Goal: Information Seeking & Learning: Check status

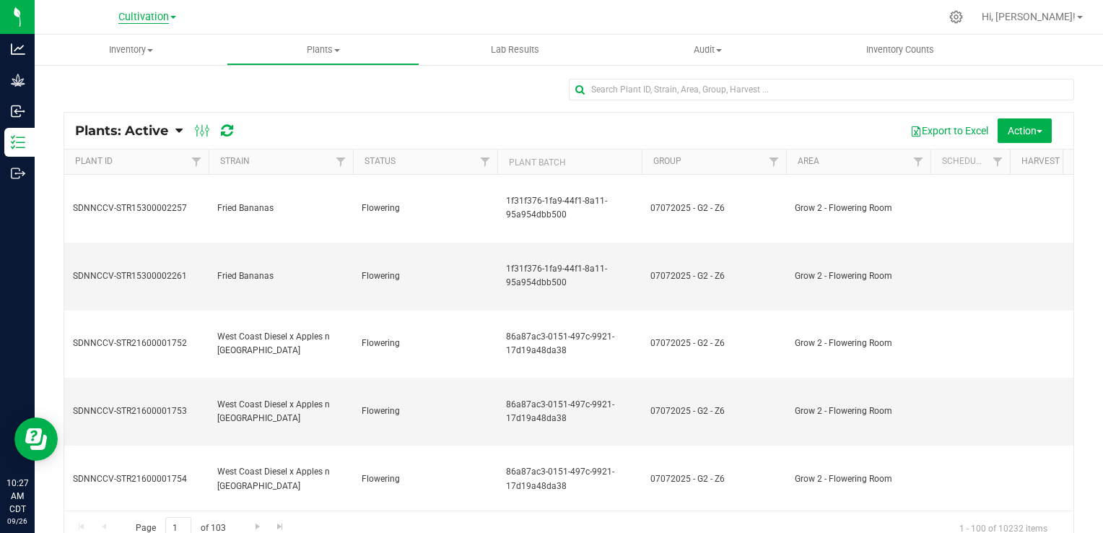
click at [138, 21] on span "Cultivation" at bounding box center [143, 17] width 51 height 13
click at [119, 65] on link "Manufacturing" at bounding box center [147, 70] width 211 height 19
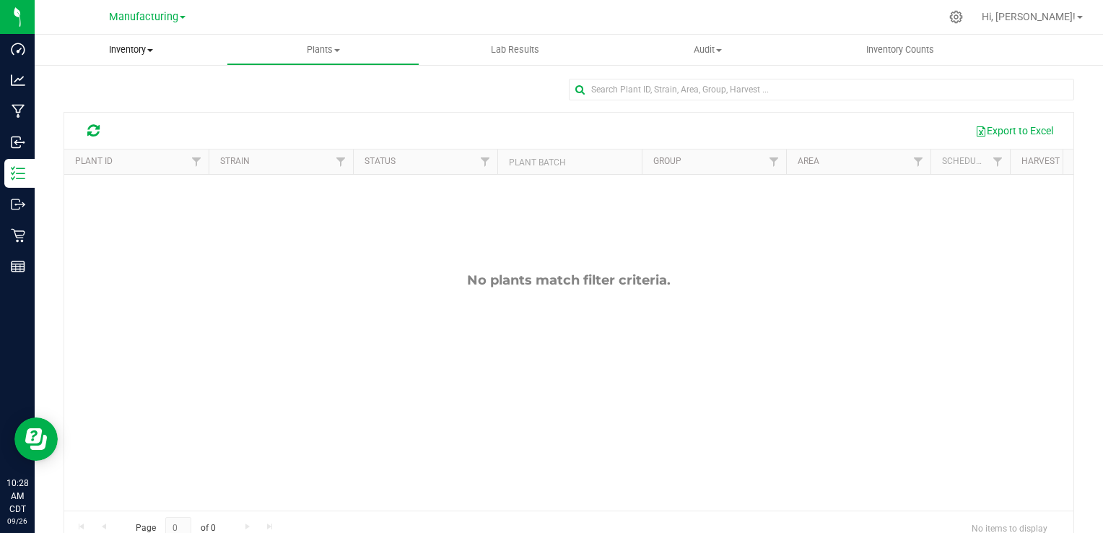
click at [146, 48] on span "Inventory" at bounding box center [131, 49] width 192 height 13
click at [118, 79] on li "All packages" at bounding box center [131, 87] width 192 height 17
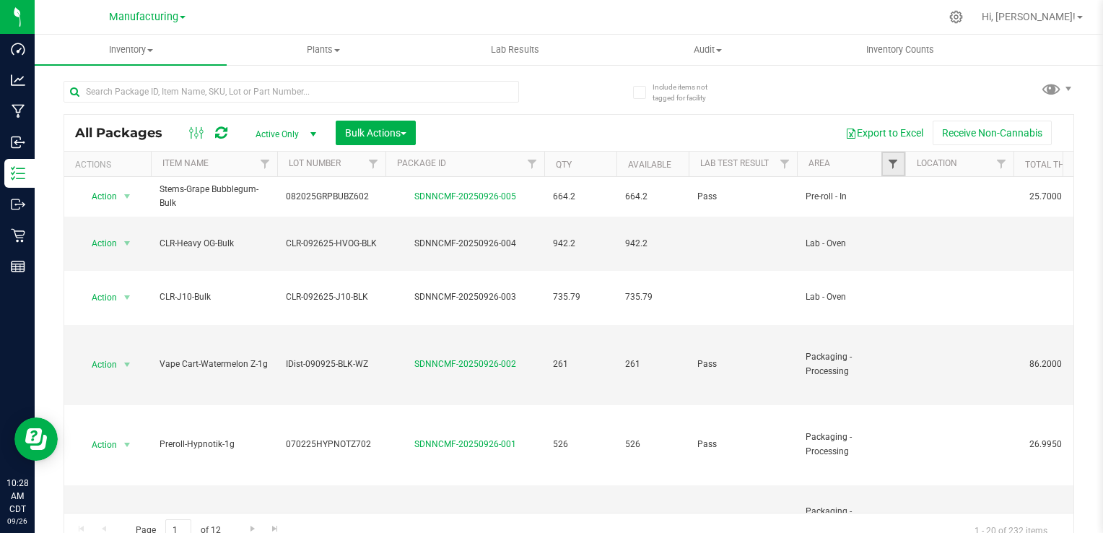
click at [891, 164] on span "Filter" at bounding box center [893, 164] width 12 height 12
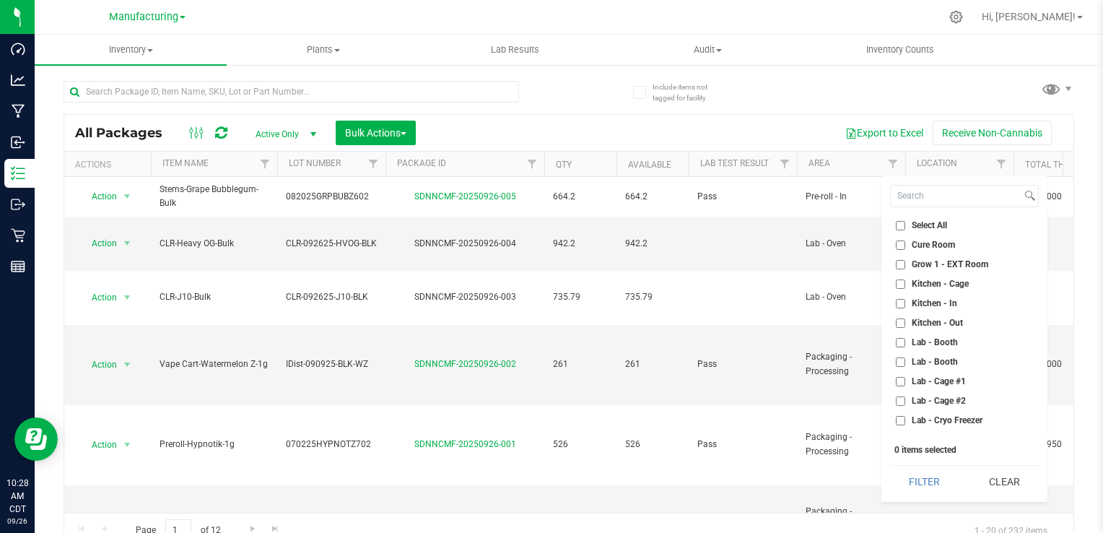
click at [940, 246] on span "Cure Room" at bounding box center [932, 244] width 43 height 9
click at [905, 246] on input "Cure Room" at bounding box center [900, 244] width 9 height 9
checkbox input "true"
click at [933, 494] on button "Filter" at bounding box center [924, 481] width 69 height 32
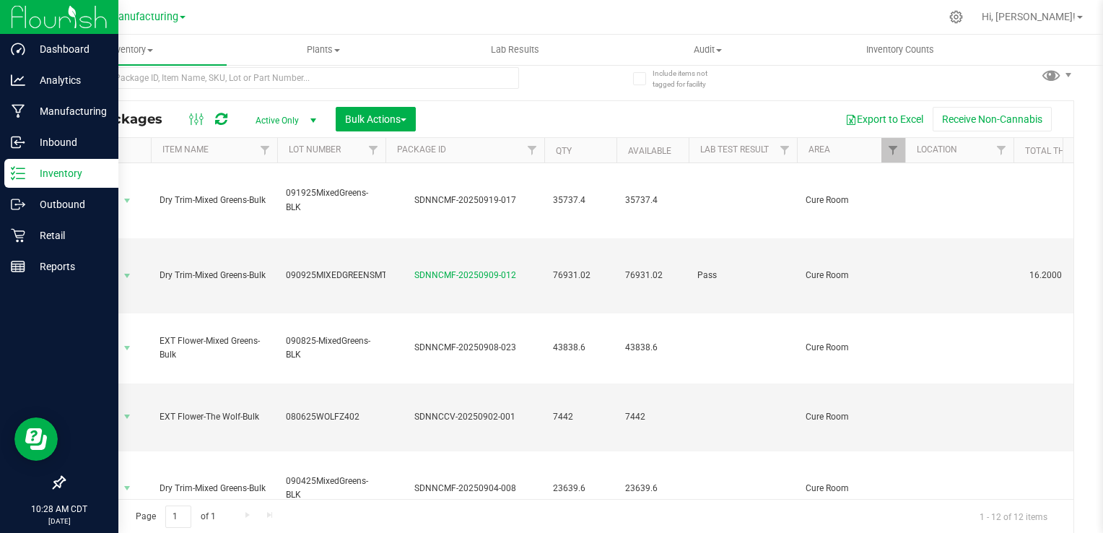
click at [34, 178] on p "Inventory" at bounding box center [68, 173] width 87 height 17
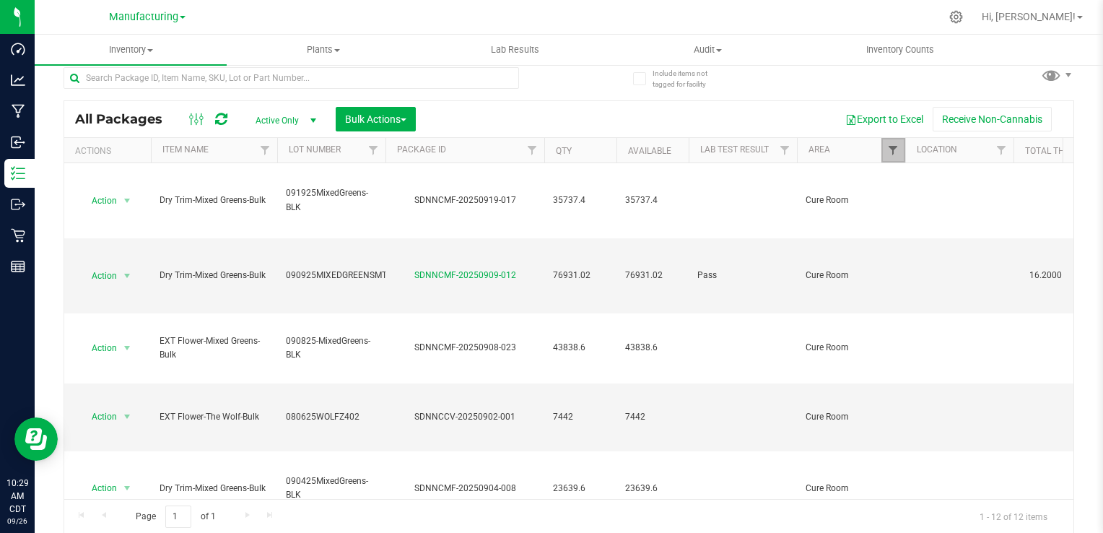
click at [889, 154] on span "Filter" at bounding box center [893, 150] width 12 height 12
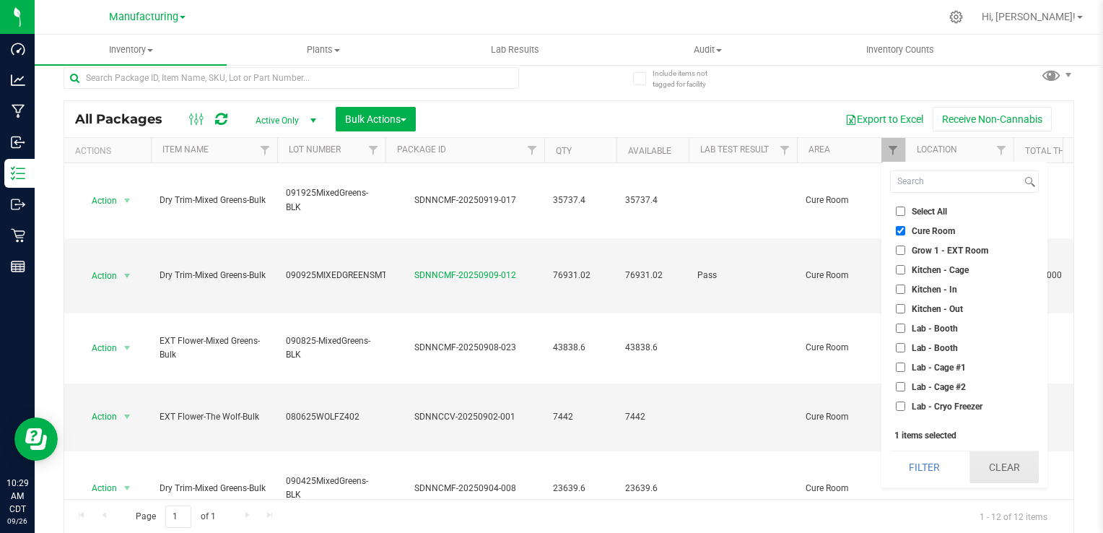
click at [1007, 473] on button "Clear" at bounding box center [1003, 467] width 69 height 32
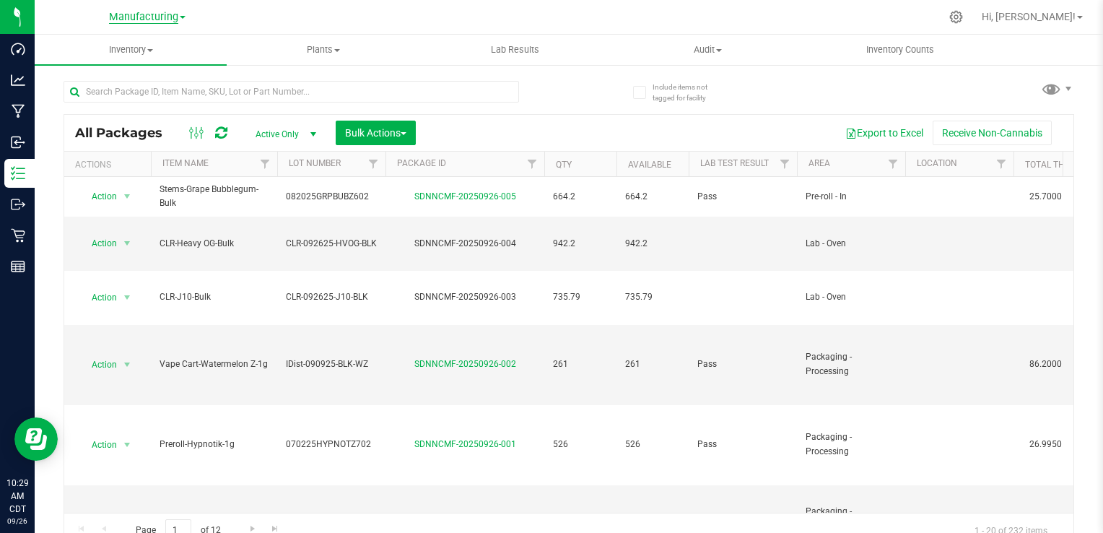
click at [159, 15] on span "Manufacturing" at bounding box center [143, 17] width 69 height 13
click at [101, 53] on link "Cultivation" at bounding box center [147, 50] width 211 height 19
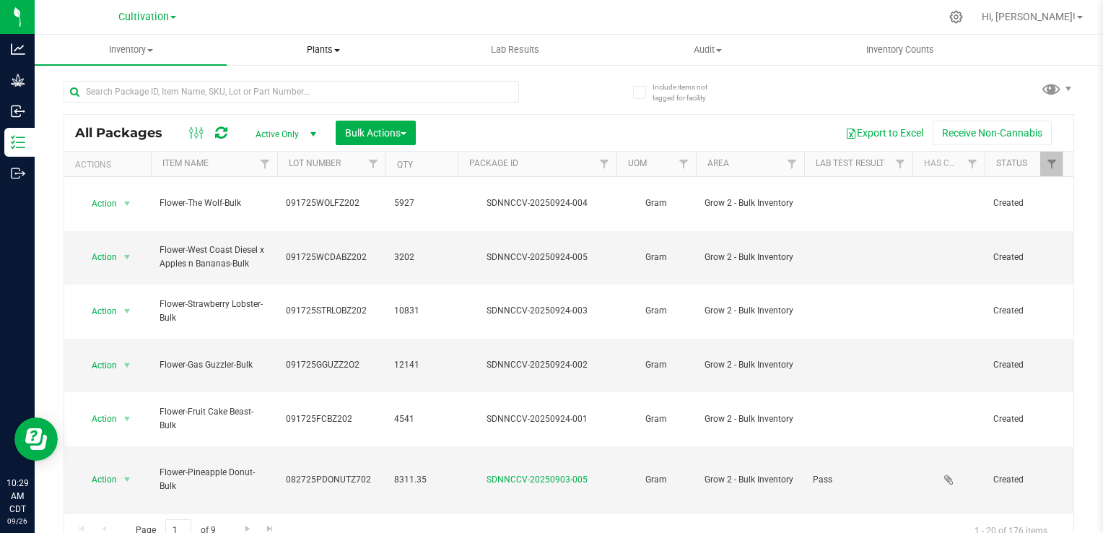
click at [343, 52] on span "Plants" at bounding box center [322, 49] width 191 height 13
click at [305, 85] on span "All plants" at bounding box center [268, 87] width 83 height 12
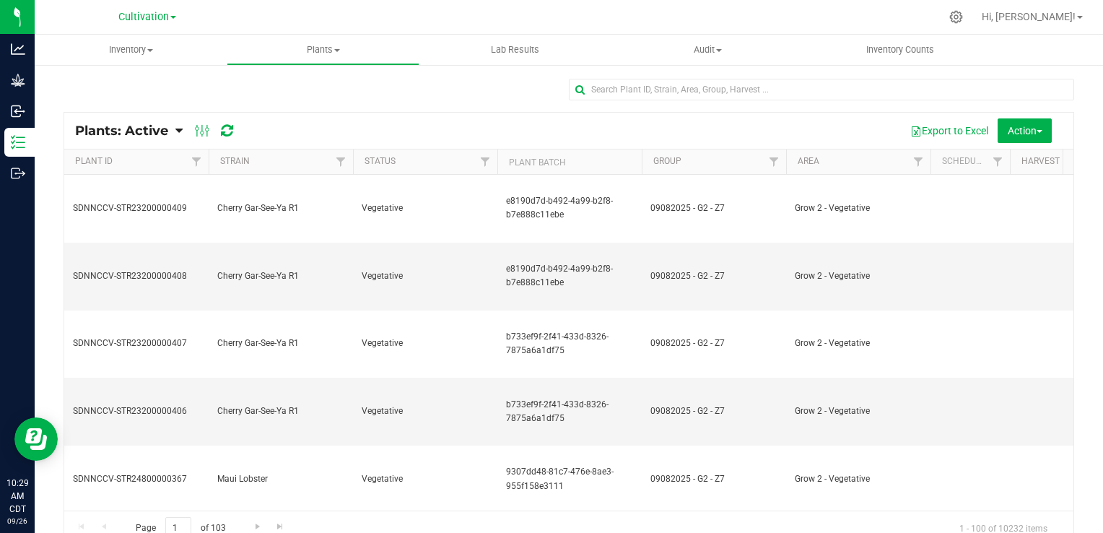
click at [159, 131] on span "Plants: Active" at bounding box center [121, 131] width 93 height 16
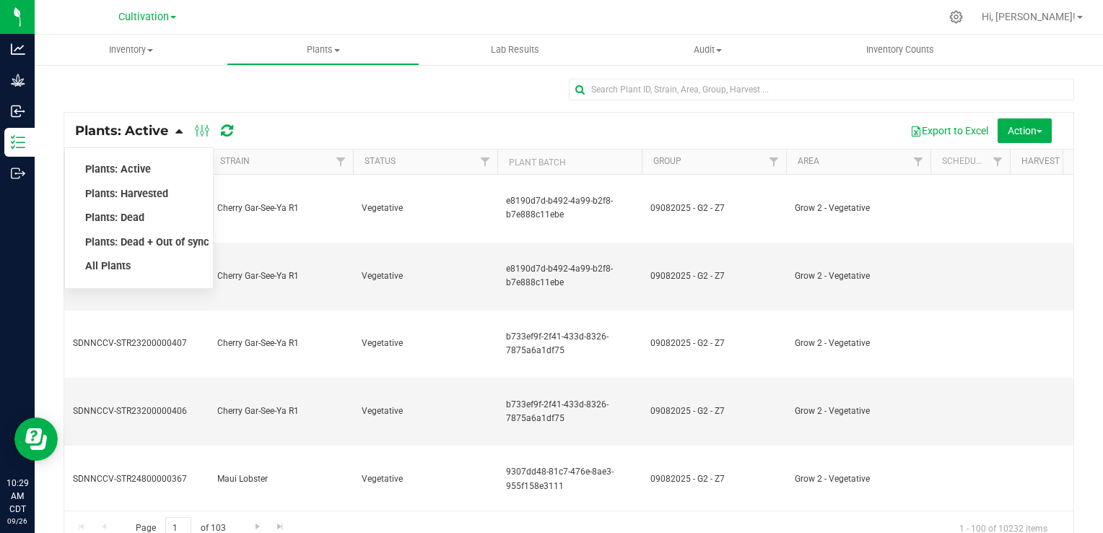
click at [149, 221] on div "Plants: Dead" at bounding box center [138, 218] width 109 height 25
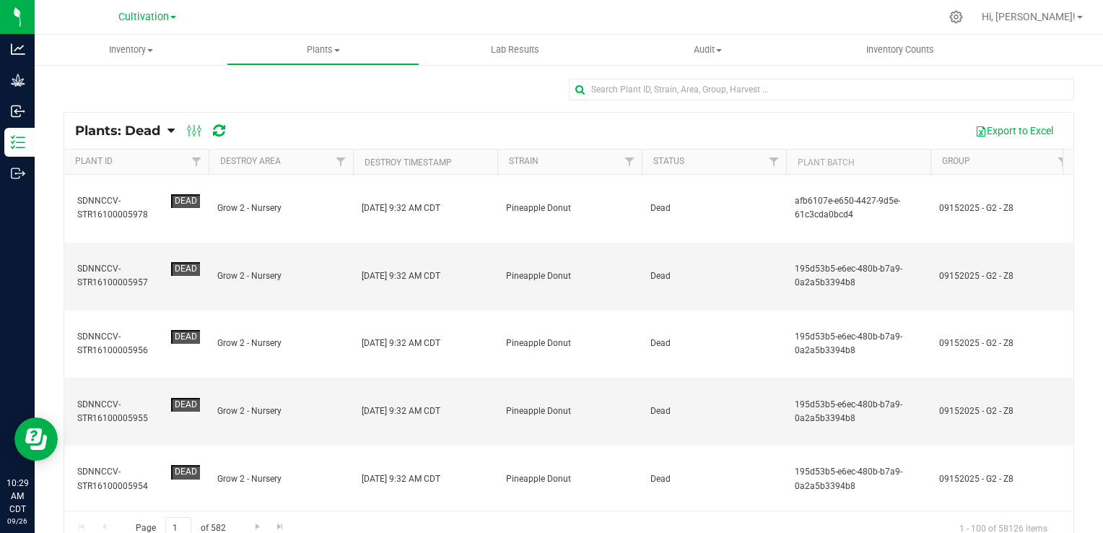
click at [481, 157] on th "Destroy Timestamp" at bounding box center [425, 161] width 144 height 25
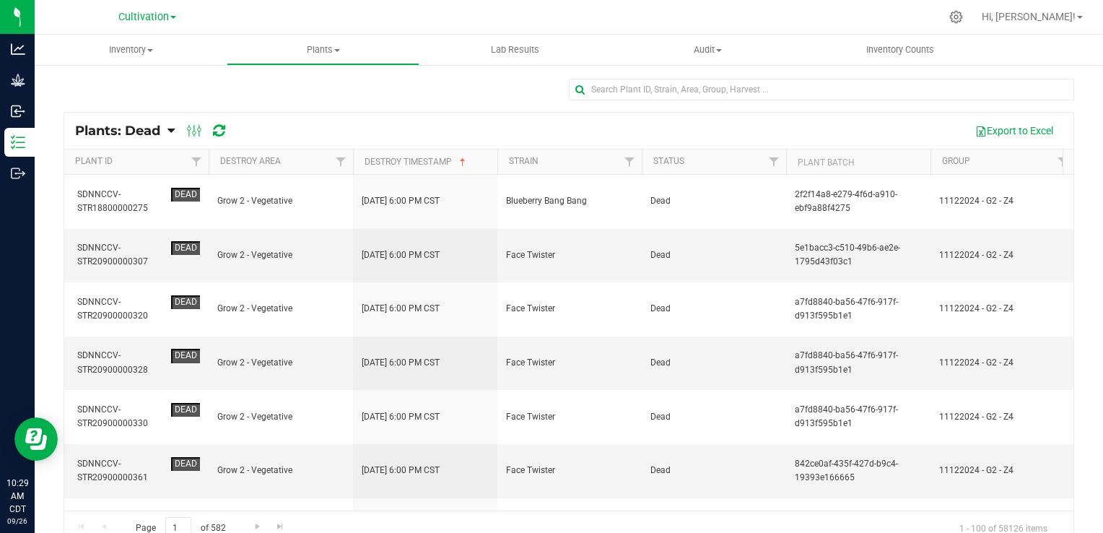
click at [481, 157] on th "Destroy Timestamp" at bounding box center [425, 161] width 144 height 25
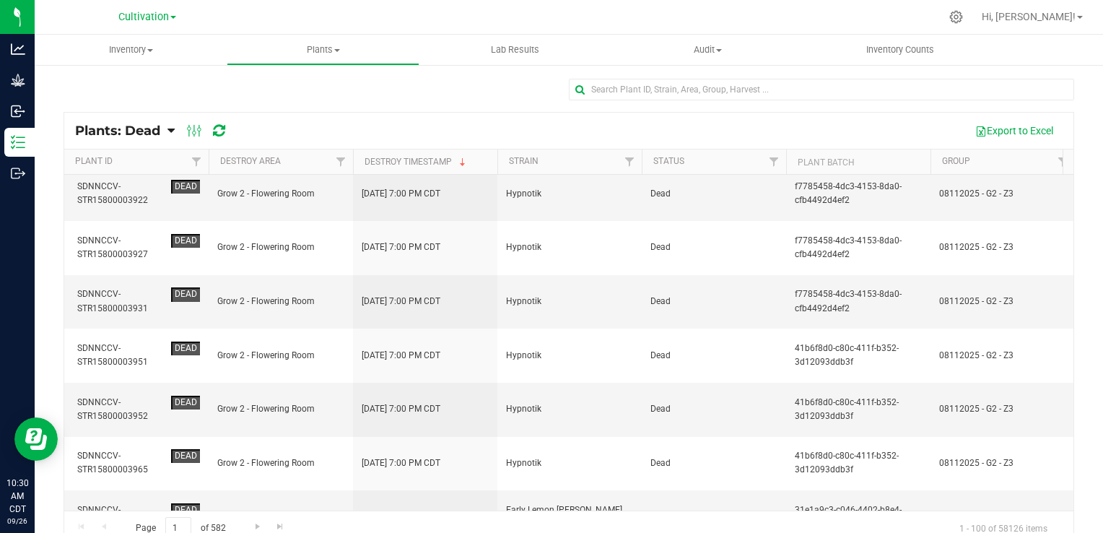
scroll to position [1782, 0]
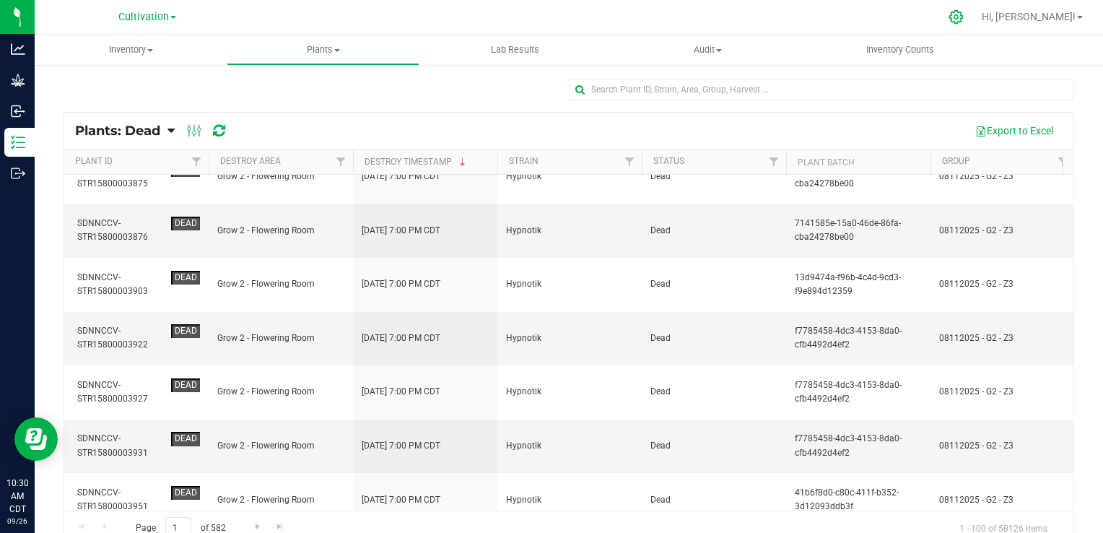
click at [963, 19] on icon at bounding box center [955, 16] width 15 height 15
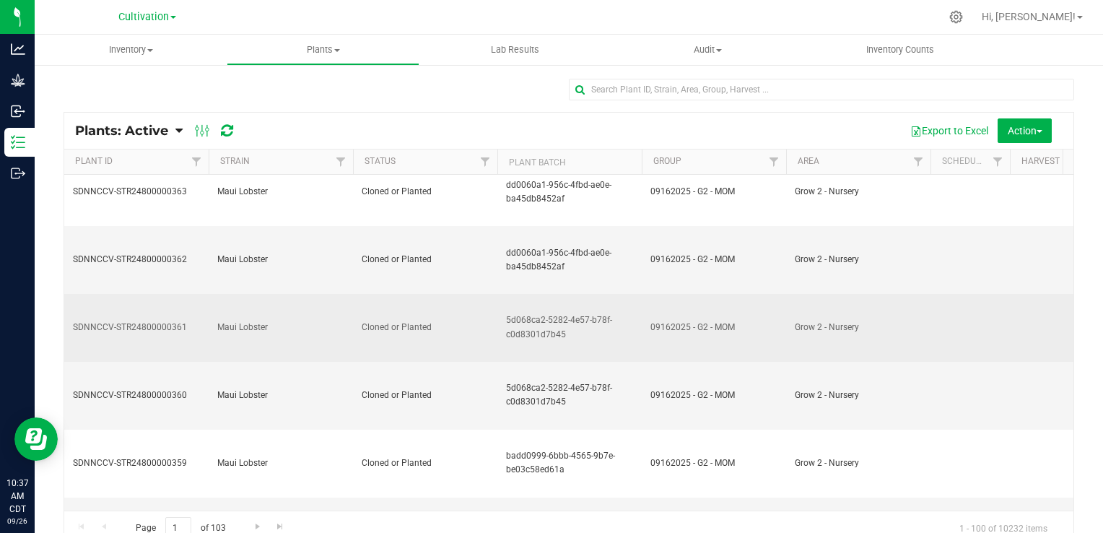
scroll to position [289, 0]
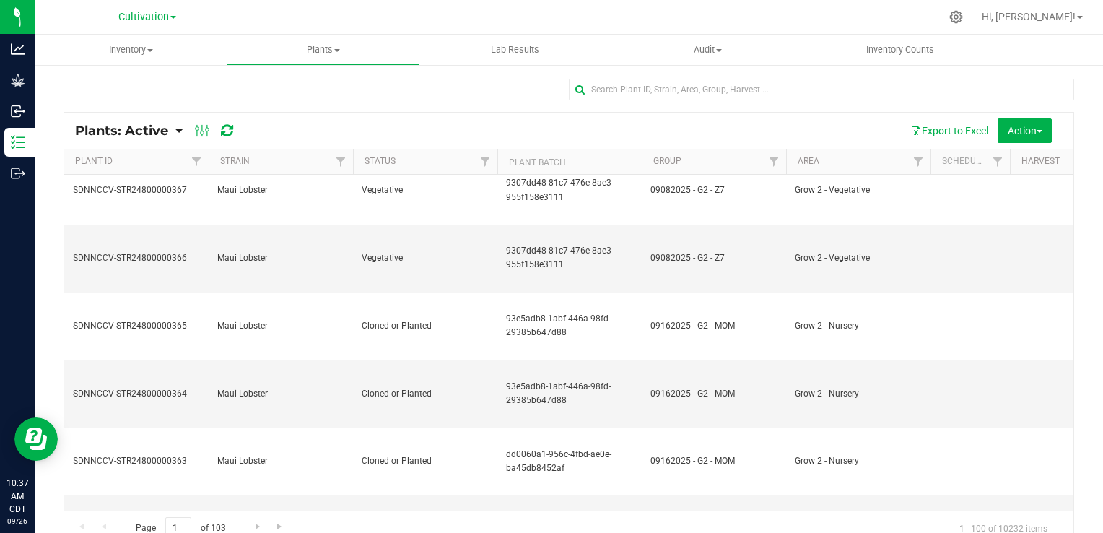
click at [165, 126] on span "Plants: Active" at bounding box center [121, 131] width 93 height 16
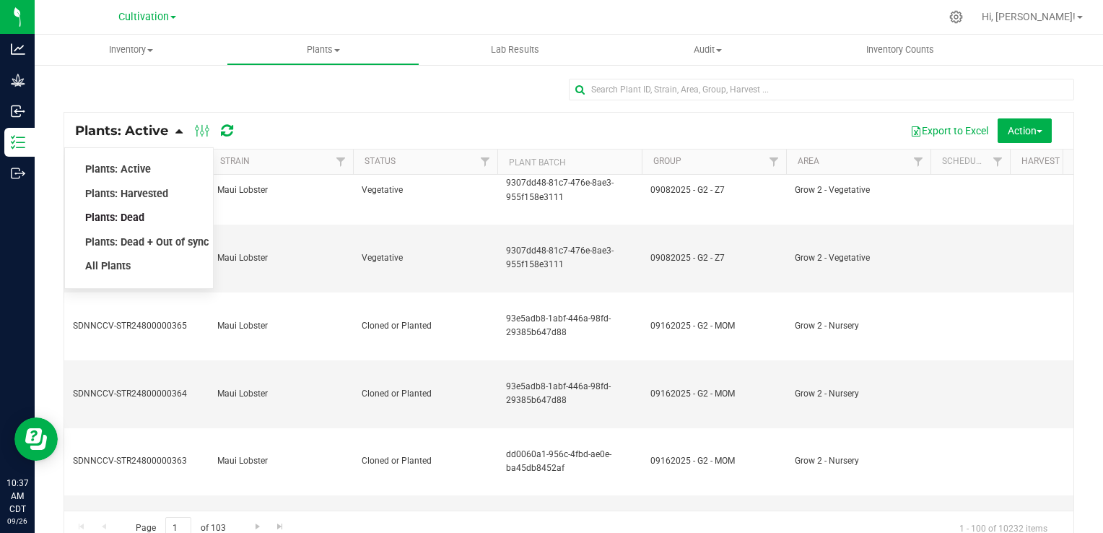
click at [136, 219] on span "Plants: Dead" at bounding box center [114, 217] width 59 height 12
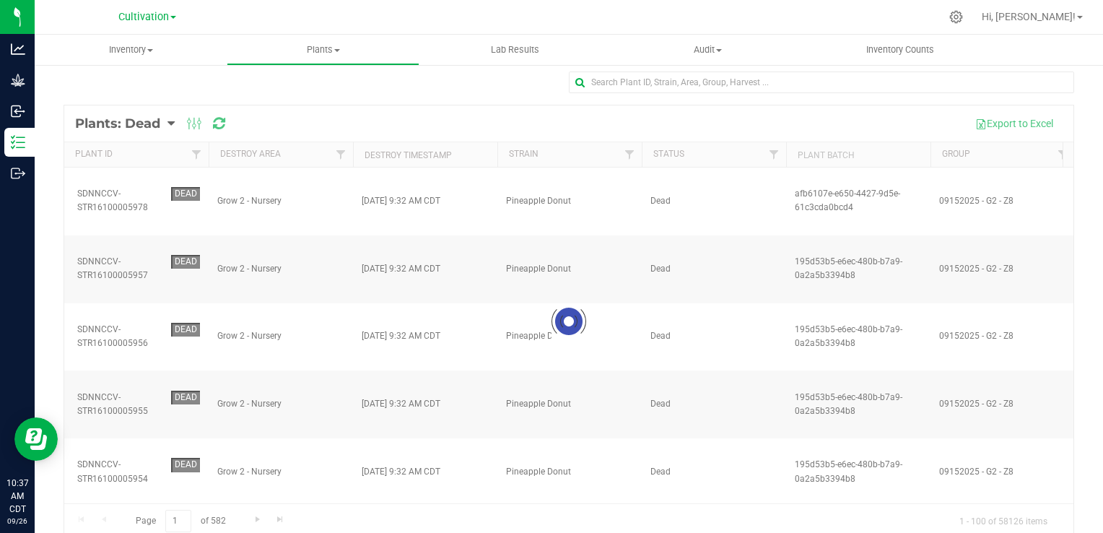
scroll to position [26, 0]
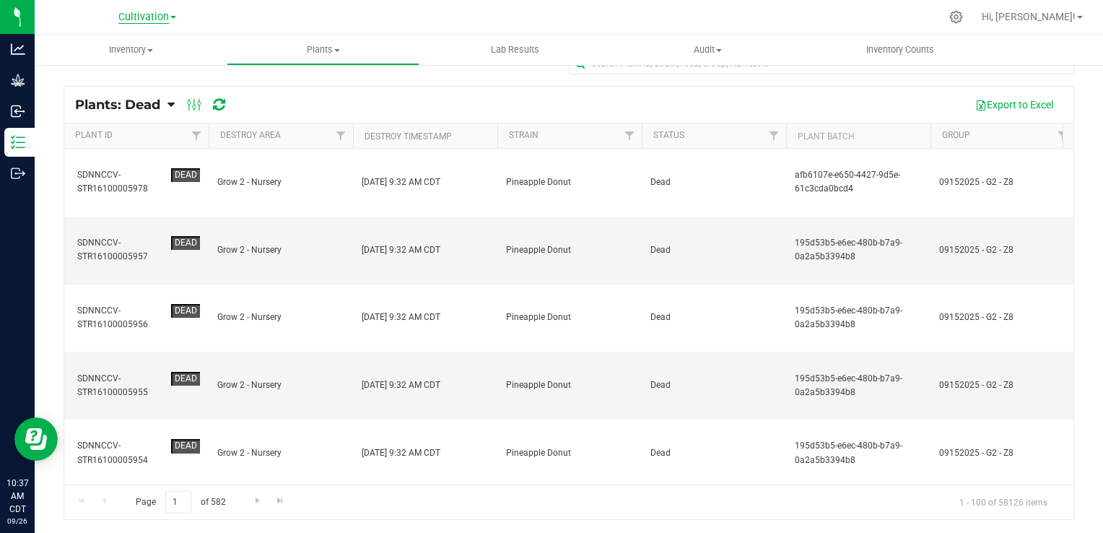
click at [165, 13] on span "Cultivation" at bounding box center [143, 17] width 51 height 13
click at [103, 53] on link "Cultivation" at bounding box center [147, 50] width 211 height 19
click at [147, 15] on span "Cultivation" at bounding box center [143, 17] width 51 height 13
click at [144, 45] on link "Cultivation" at bounding box center [147, 50] width 211 height 19
click at [167, 13] on span "Cultivation" at bounding box center [143, 17] width 51 height 13
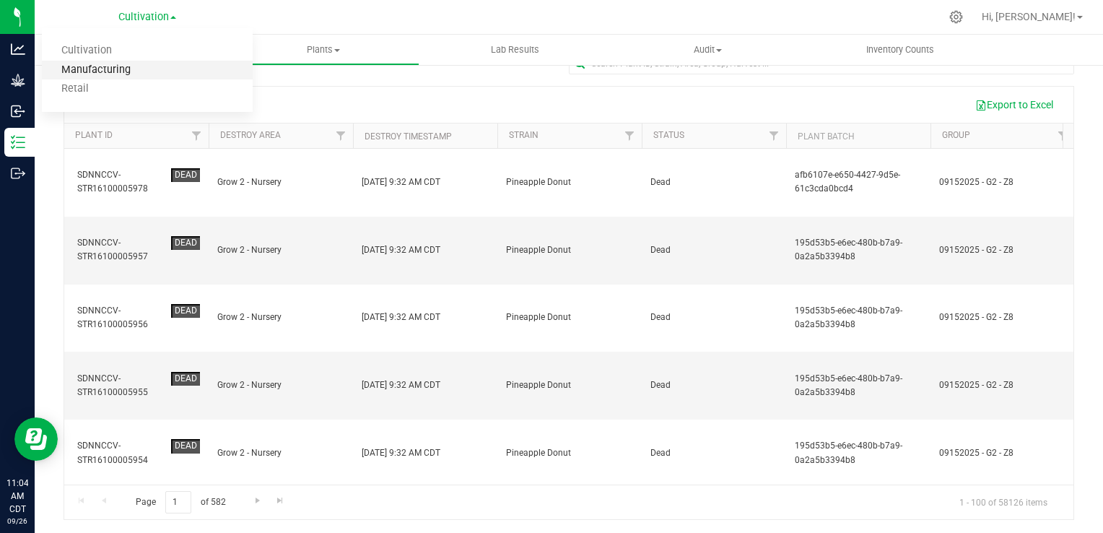
click at [143, 64] on link "Manufacturing" at bounding box center [147, 70] width 211 height 19
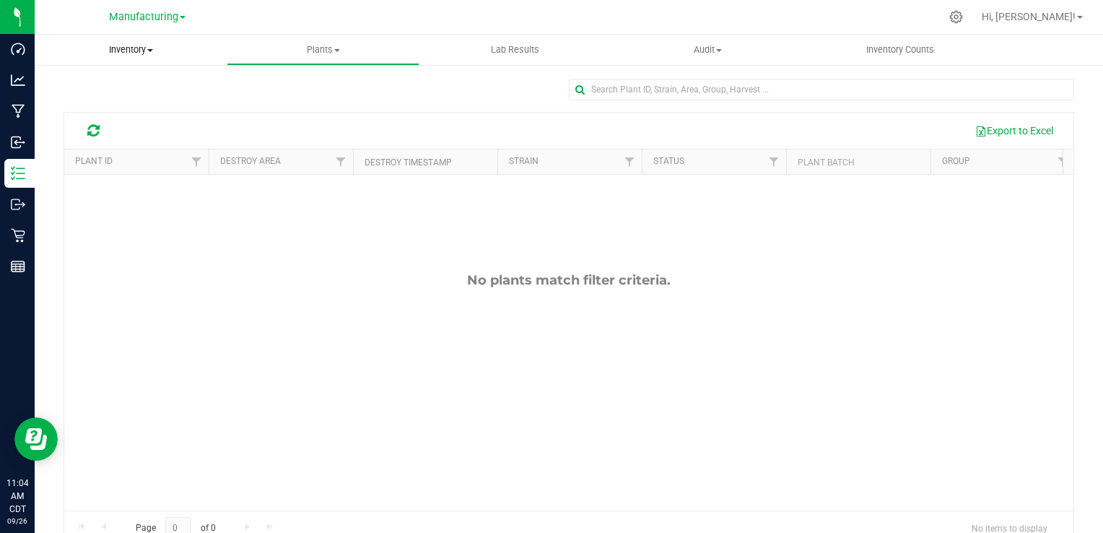
click at [135, 41] on uib-tab-heading "Inventory All packages All inventory Waste log Create inventory" at bounding box center [131, 50] width 192 height 30
click at [95, 79] on li "All packages" at bounding box center [131, 87] width 192 height 17
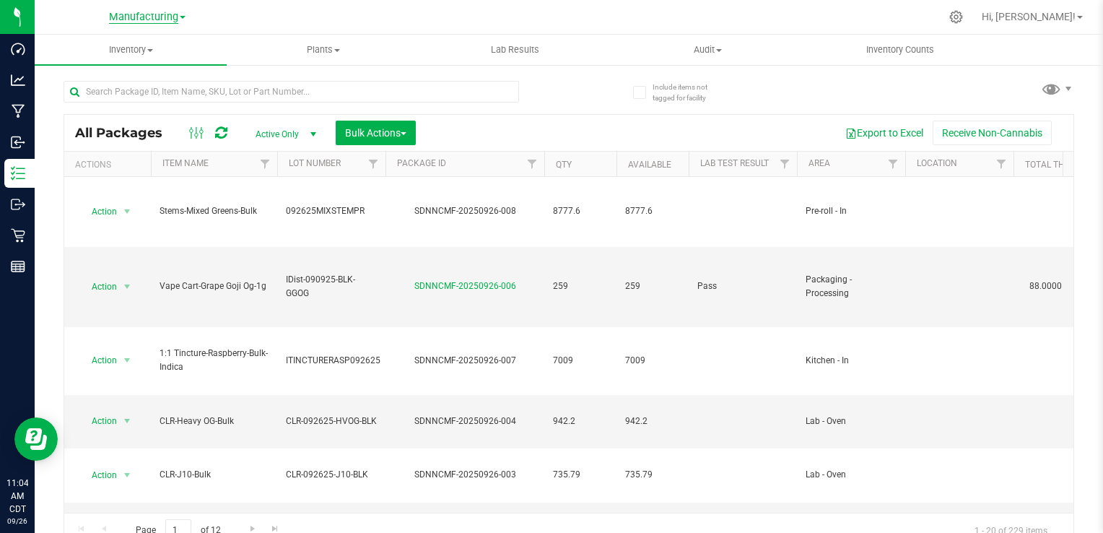
click at [159, 22] on span "Manufacturing" at bounding box center [143, 17] width 69 height 13
click at [139, 87] on link "Retail" at bounding box center [147, 88] width 211 height 19
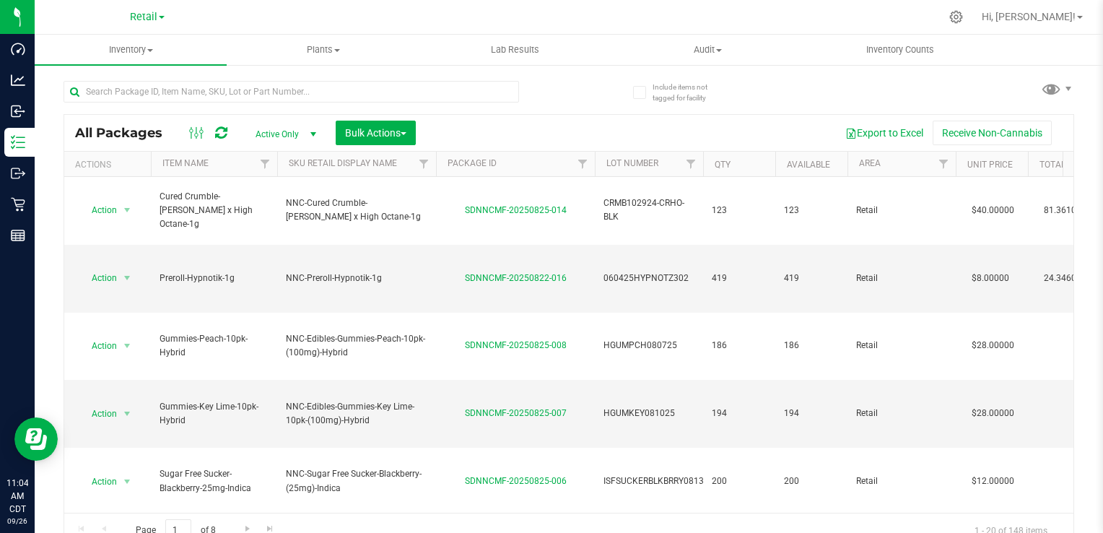
click at [162, 19] on link "Retail" at bounding box center [147, 16] width 35 height 14
click at [135, 51] on link "Cultivation" at bounding box center [147, 50] width 211 height 19
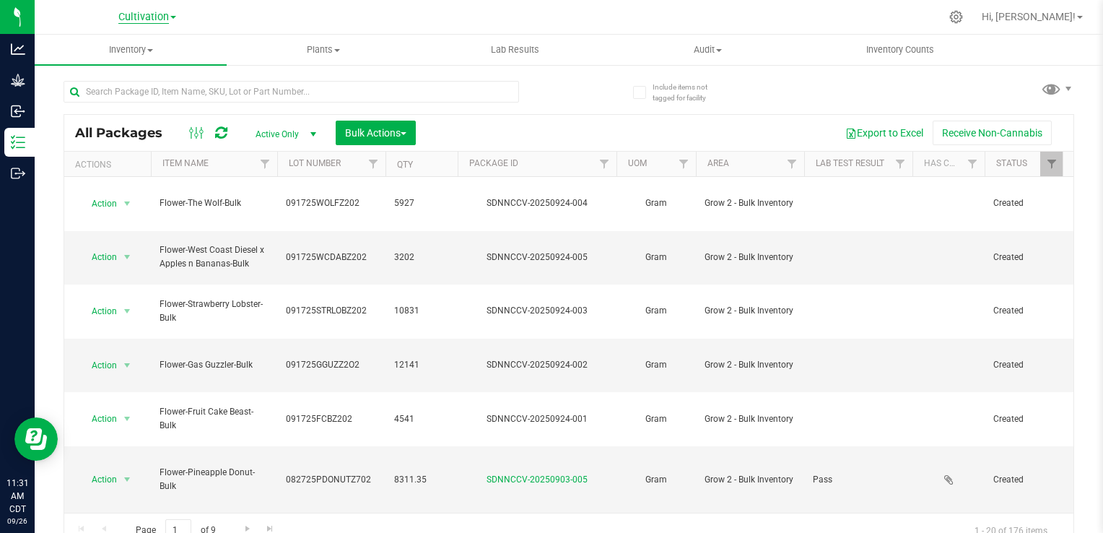
click at [149, 17] on span "Cultivation" at bounding box center [143, 17] width 51 height 13
click at [140, 66] on link "Manufacturing" at bounding box center [147, 70] width 211 height 19
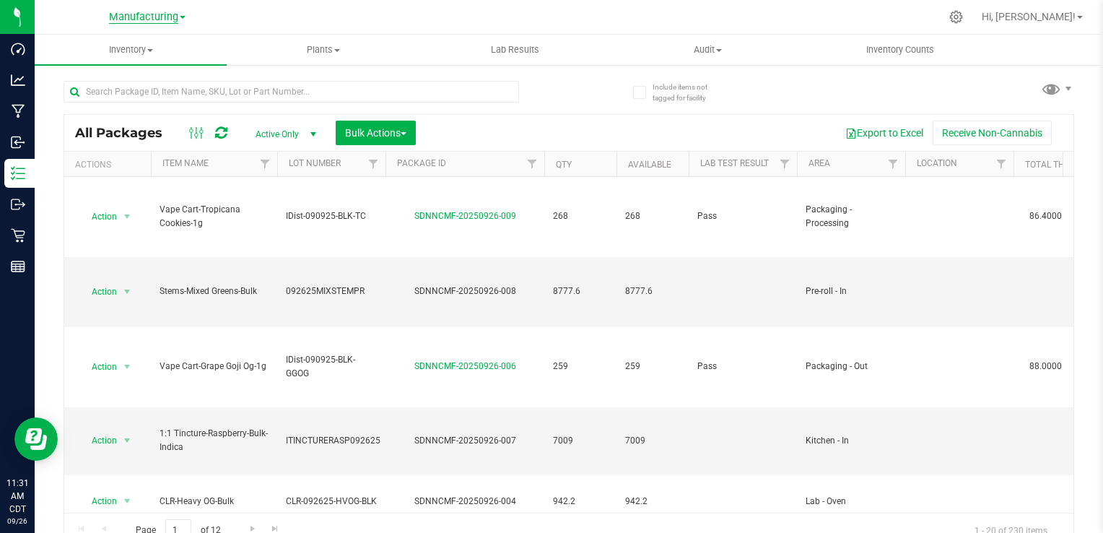
click at [162, 10] on link "Manufacturing" at bounding box center [147, 16] width 76 height 14
click at [136, 97] on link "Retail" at bounding box center [147, 88] width 211 height 19
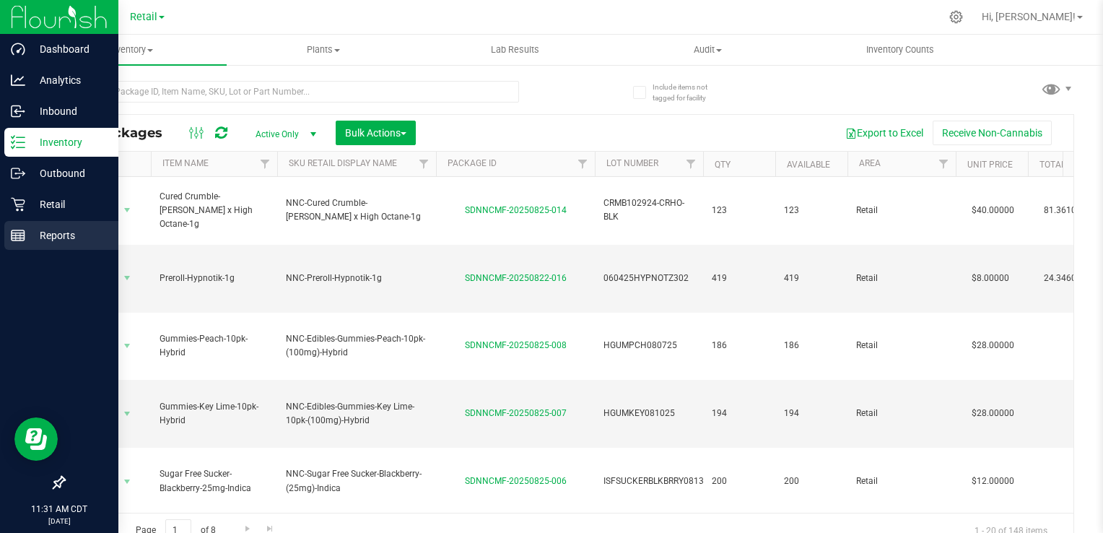
click at [79, 244] on div "Reports" at bounding box center [61, 235] width 114 height 29
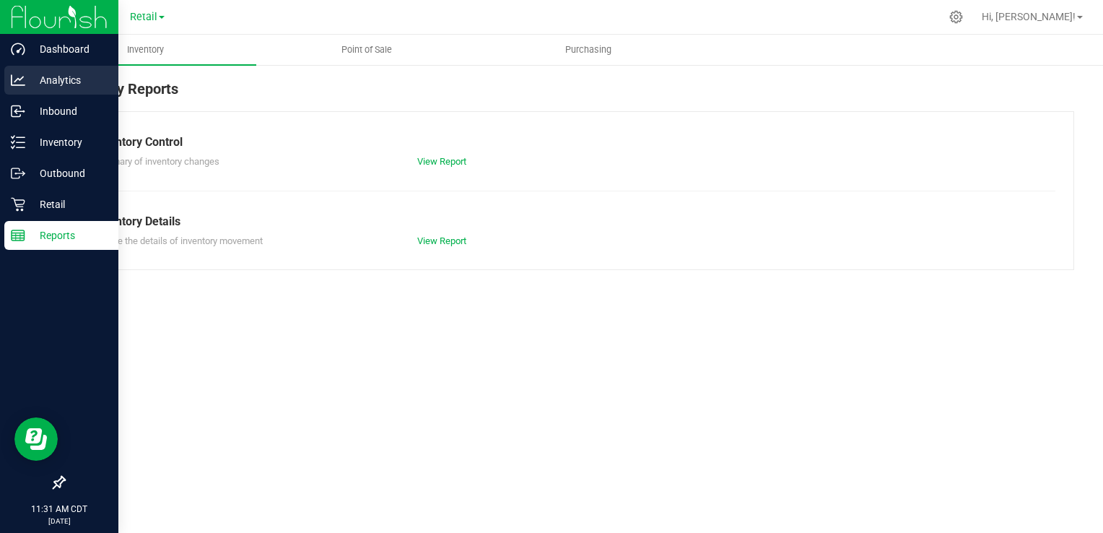
click at [67, 83] on p "Analytics" at bounding box center [68, 79] width 87 height 17
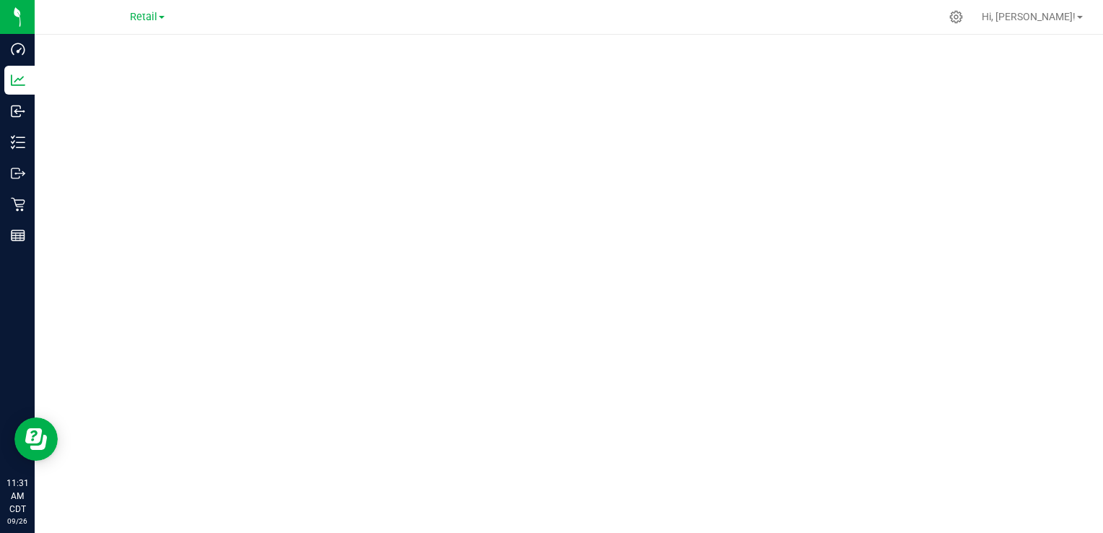
click at [159, 26] on div "Retail Cultivation Manufacturing Retail" at bounding box center [147, 17] width 211 height 22
click at [153, 22] on span "Retail" at bounding box center [143, 17] width 27 height 13
click at [126, 51] on link "Cultivation" at bounding box center [147, 50] width 211 height 19
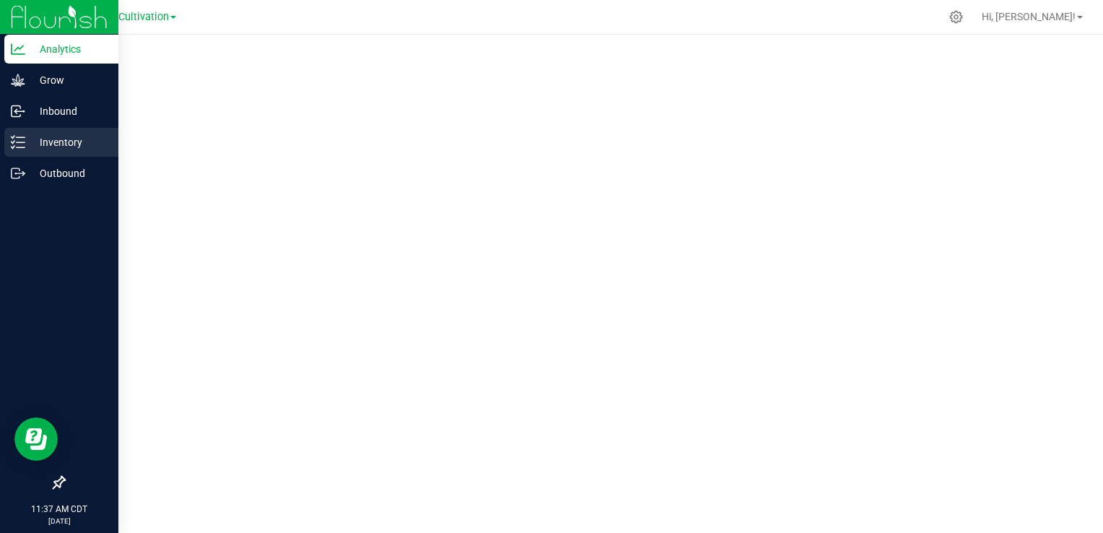
click at [56, 146] on p "Inventory" at bounding box center [68, 142] width 87 height 17
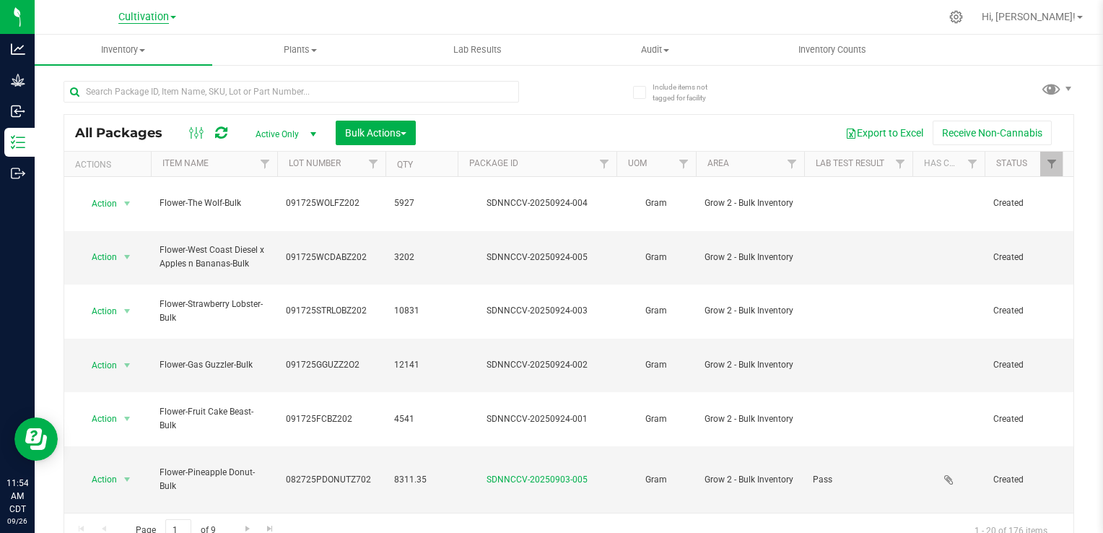
click at [161, 14] on span "Cultivation" at bounding box center [143, 17] width 51 height 13
click at [139, 69] on link "Manufacturing" at bounding box center [147, 70] width 211 height 19
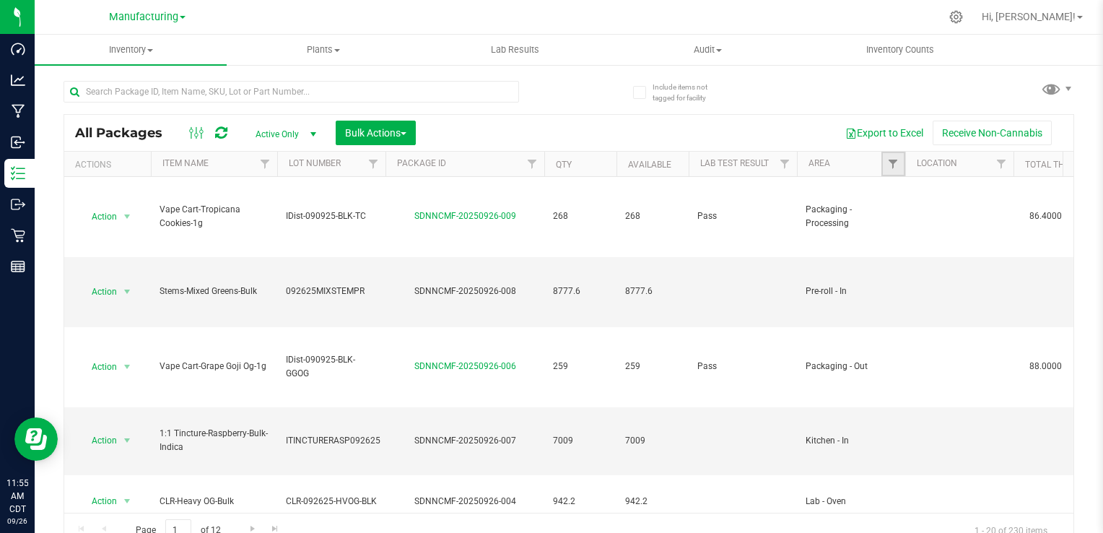
click at [898, 172] on link "Filter" at bounding box center [893, 164] width 24 height 25
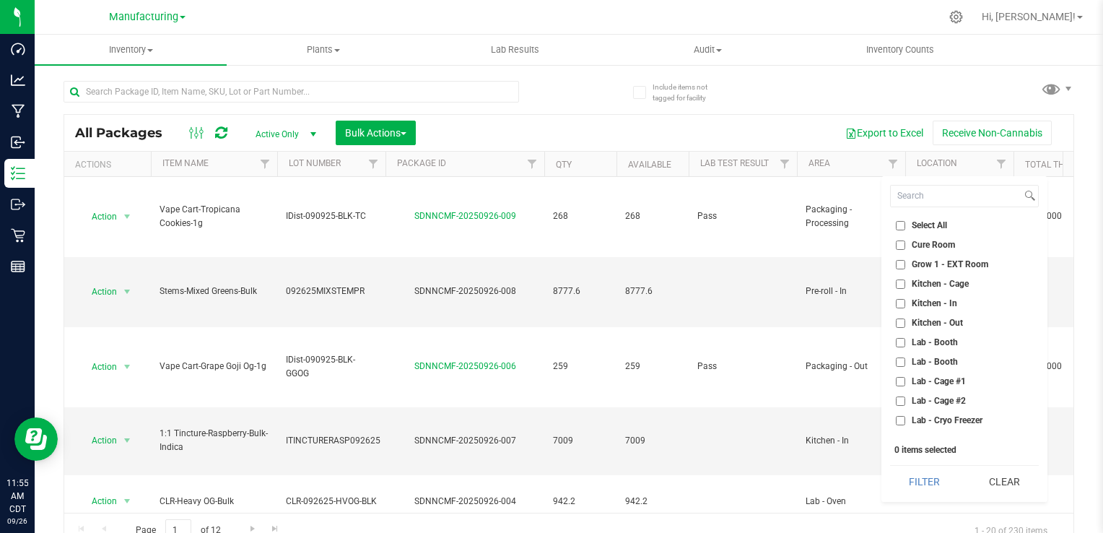
click at [952, 242] on span "Cure Room" at bounding box center [932, 244] width 43 height 9
click at [905, 242] on input "Cure Room" at bounding box center [900, 244] width 9 height 9
click at [955, 483] on button "Filter" at bounding box center [924, 481] width 69 height 32
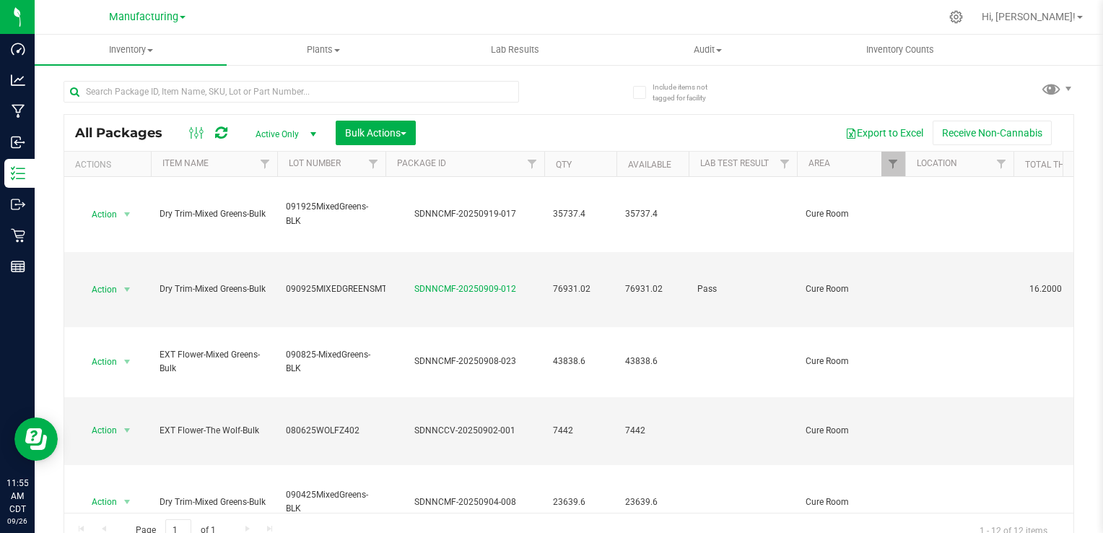
click at [238, 165] on th "Item Name" at bounding box center [214, 164] width 126 height 25
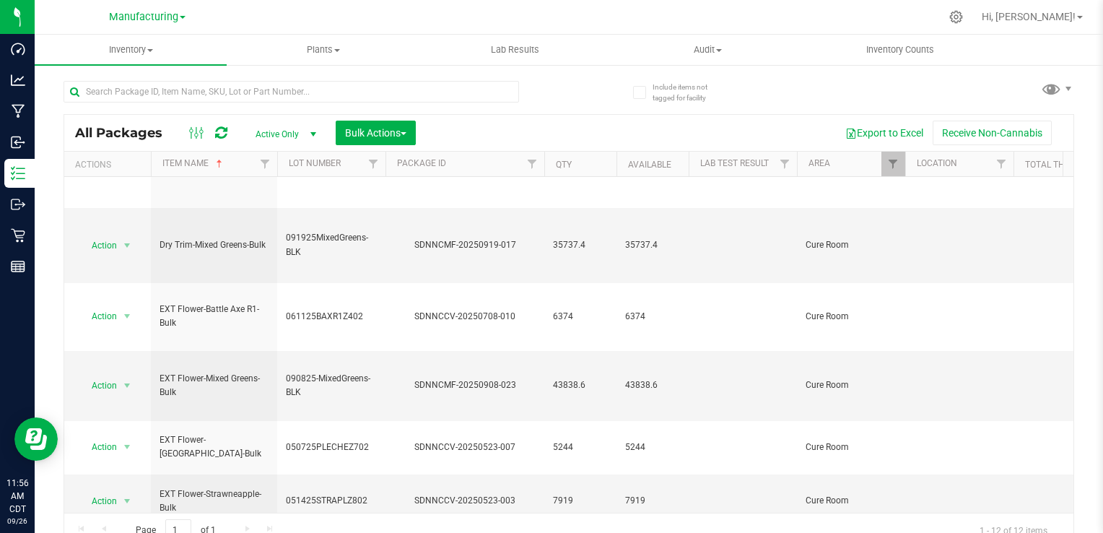
scroll to position [421, 0]
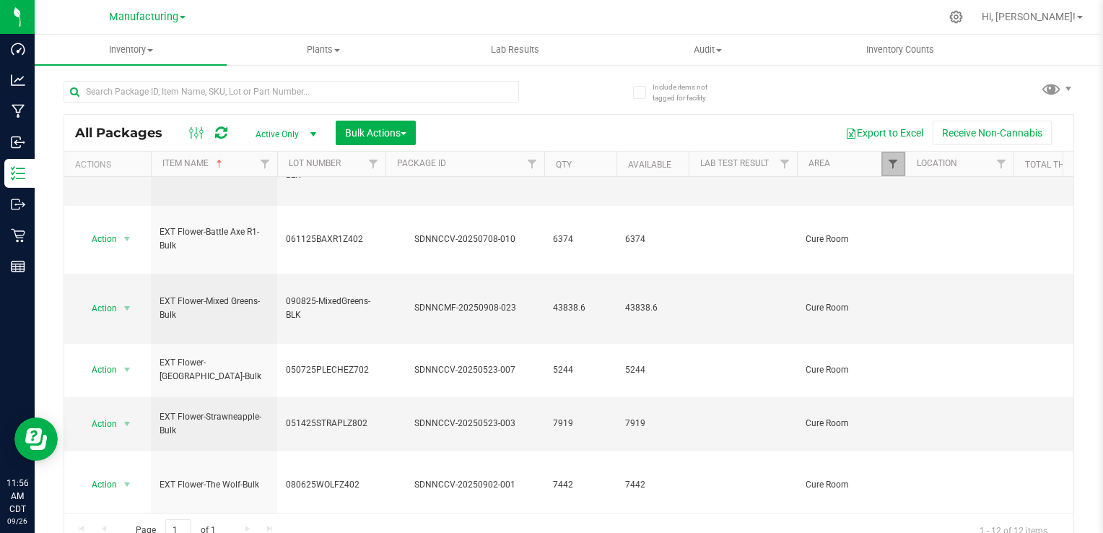
click at [890, 164] on span "Filter" at bounding box center [893, 164] width 12 height 12
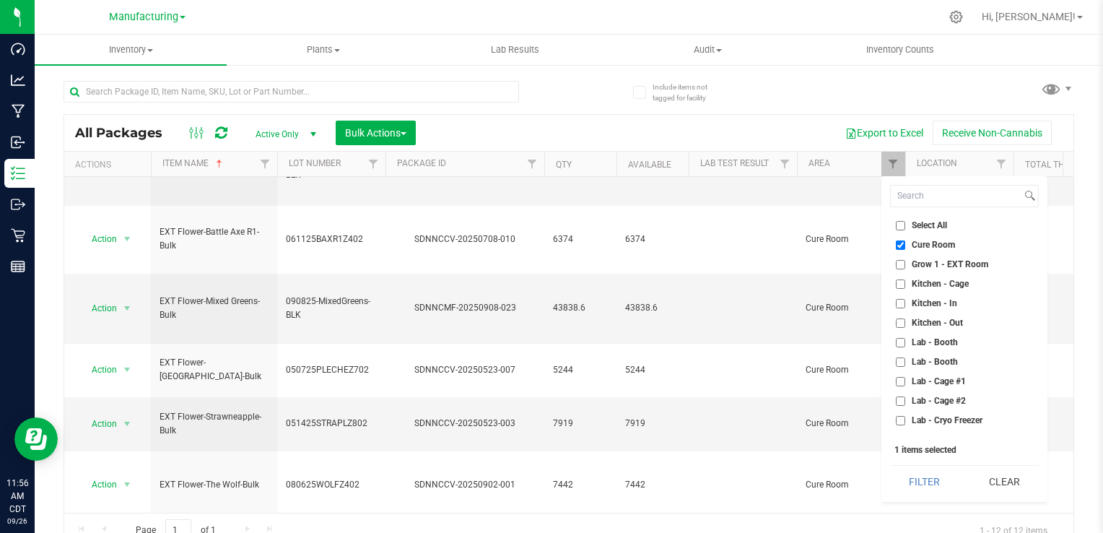
click at [921, 241] on span "Cure Room" at bounding box center [932, 244] width 43 height 9
click at [905, 241] on input "Cure Room" at bounding box center [900, 244] width 9 height 9
checkbox input "false"
click at [929, 481] on button "Filter" at bounding box center [924, 481] width 69 height 32
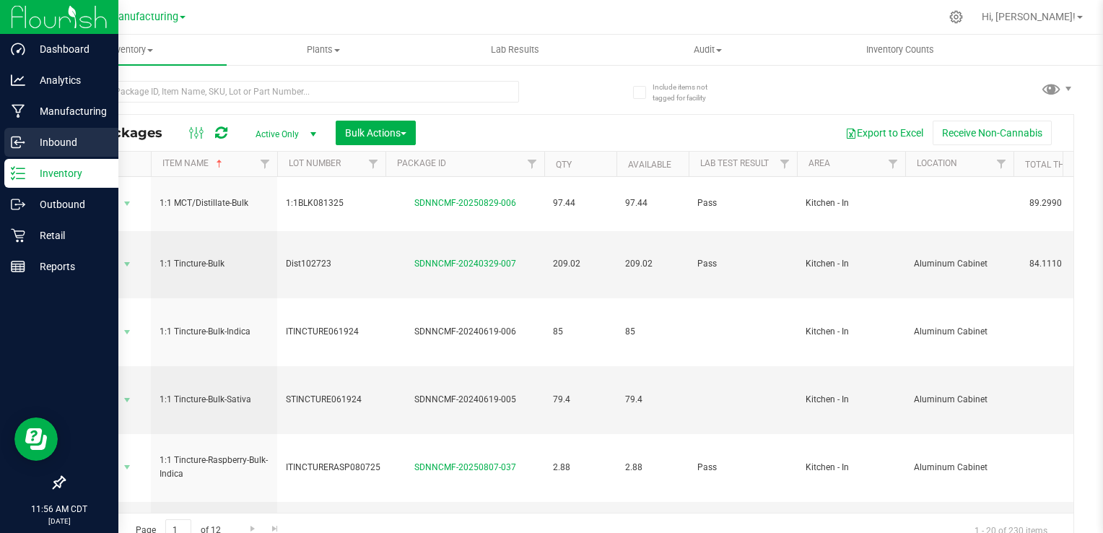
click at [82, 141] on p "Inbound" at bounding box center [68, 142] width 87 height 17
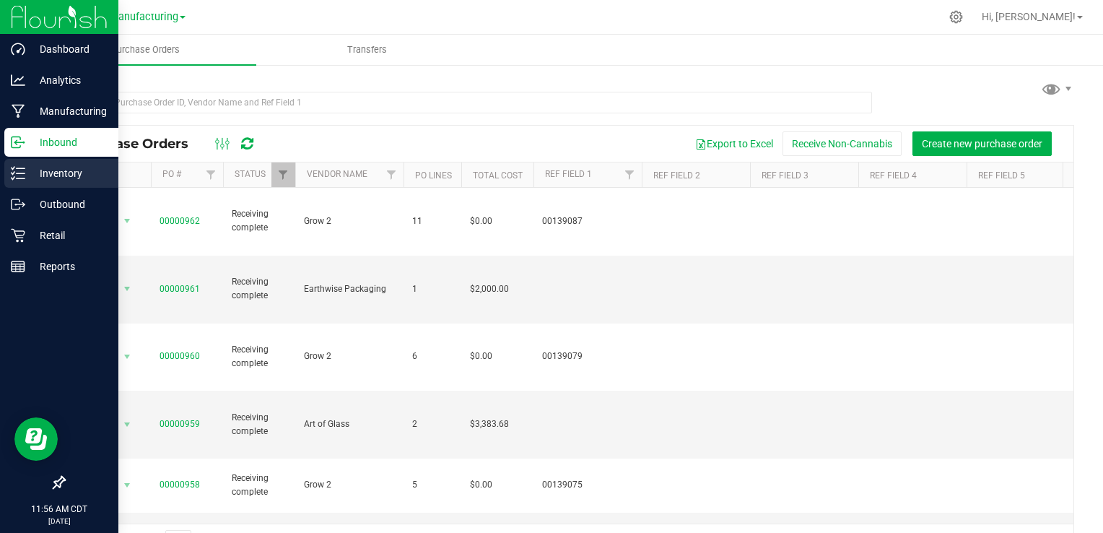
click at [79, 170] on p "Inventory" at bounding box center [68, 173] width 87 height 17
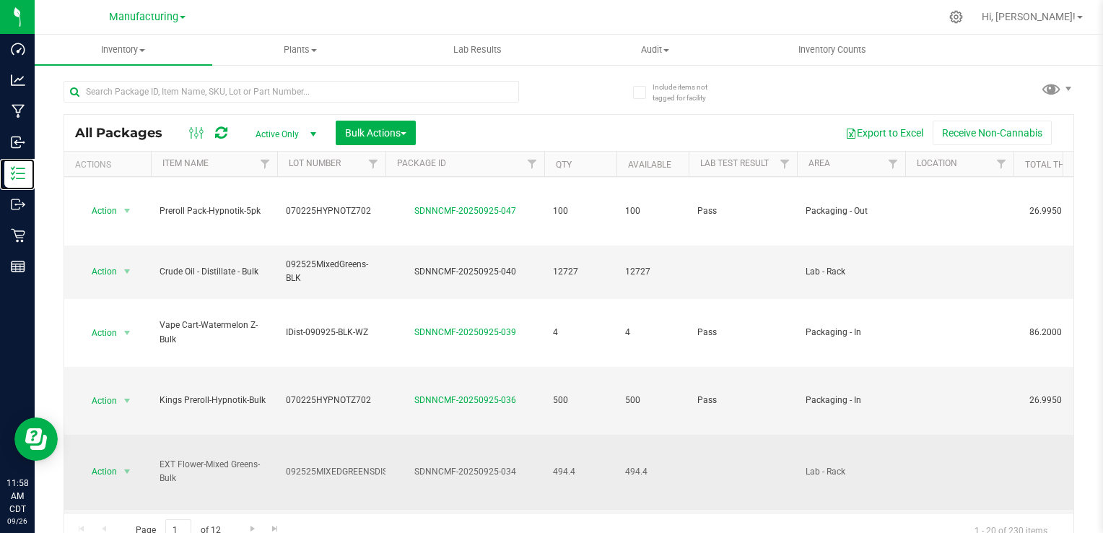
scroll to position [577, 0]
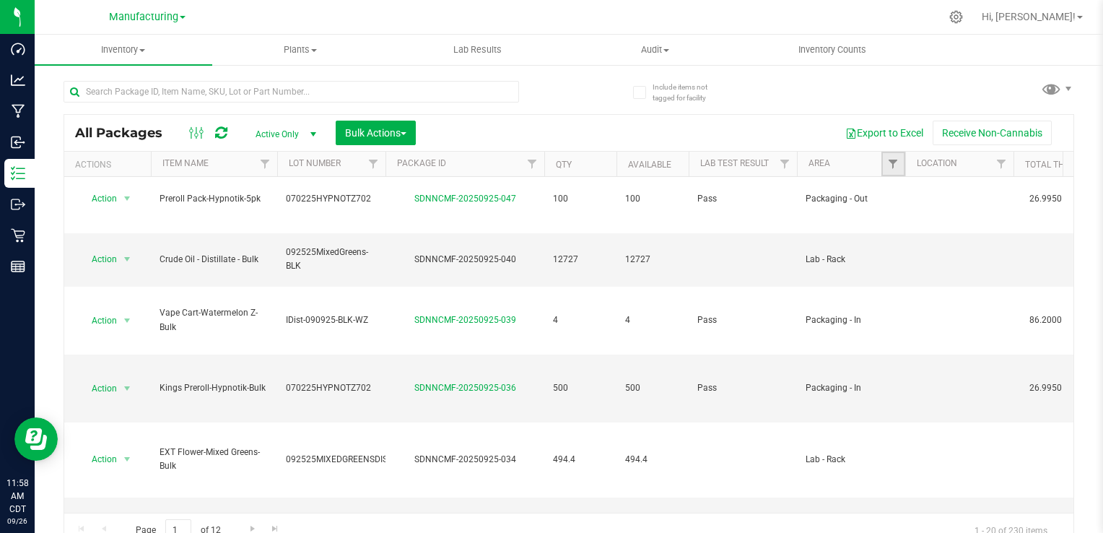
click at [884, 165] on link "Filter" at bounding box center [893, 164] width 24 height 25
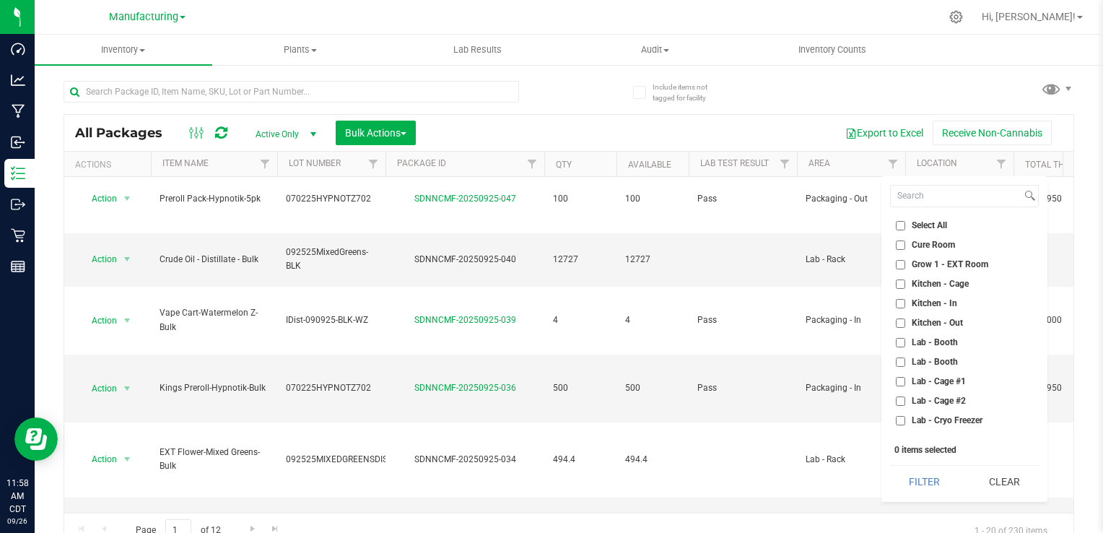
click at [921, 261] on span "Grow 1 - EXT Room" at bounding box center [949, 264] width 76 height 9
click at [905, 261] on input "Grow 1 - EXT Room" at bounding box center [900, 264] width 9 height 9
click at [911, 486] on button "Filter" at bounding box center [924, 481] width 69 height 32
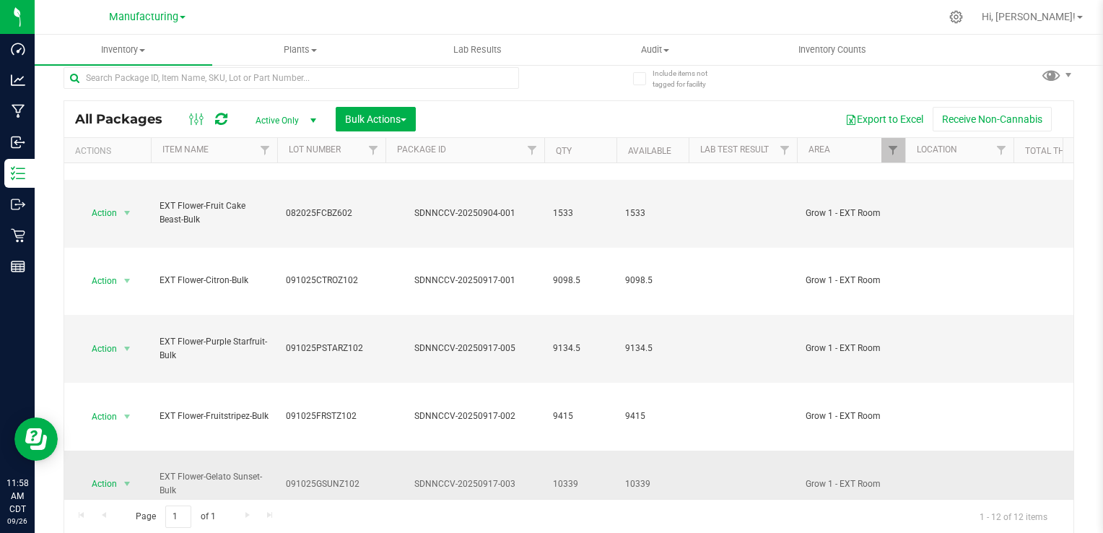
scroll to position [151, 0]
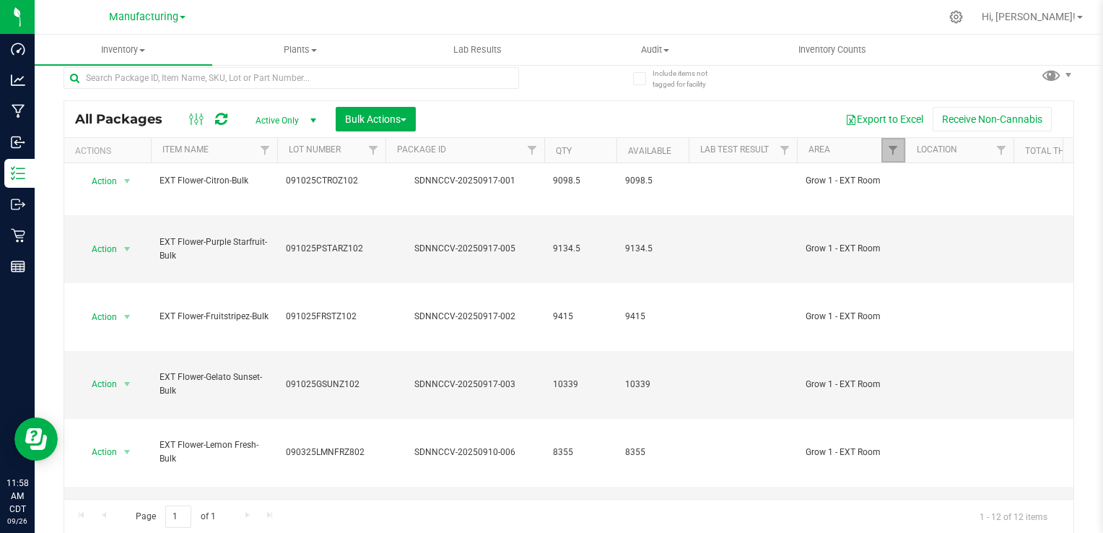
click at [899, 150] on link "Filter" at bounding box center [893, 150] width 24 height 25
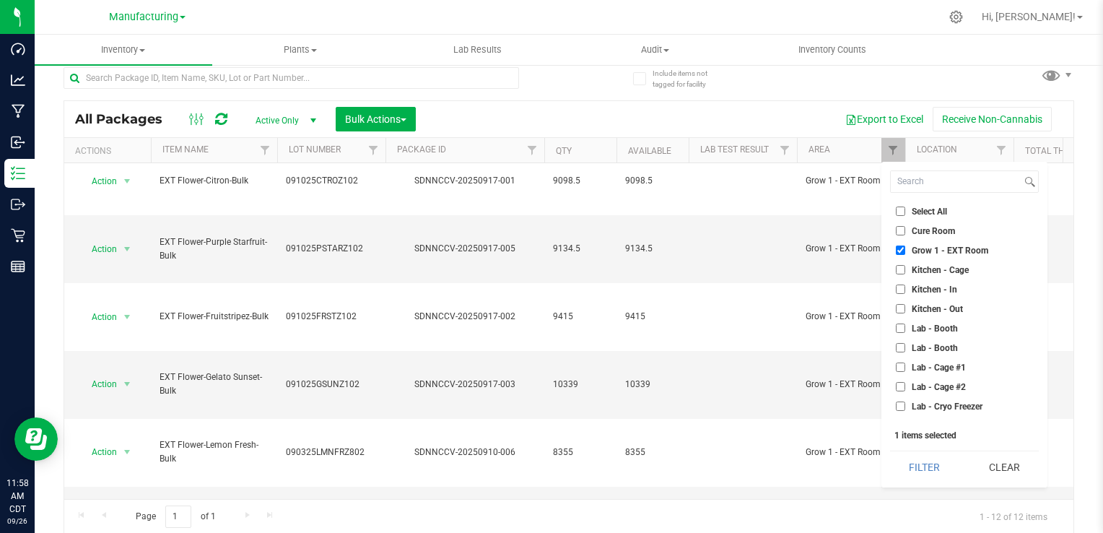
click at [905, 248] on input "Grow 1 - EXT Room" at bounding box center [900, 249] width 9 height 9
checkbox input "false"
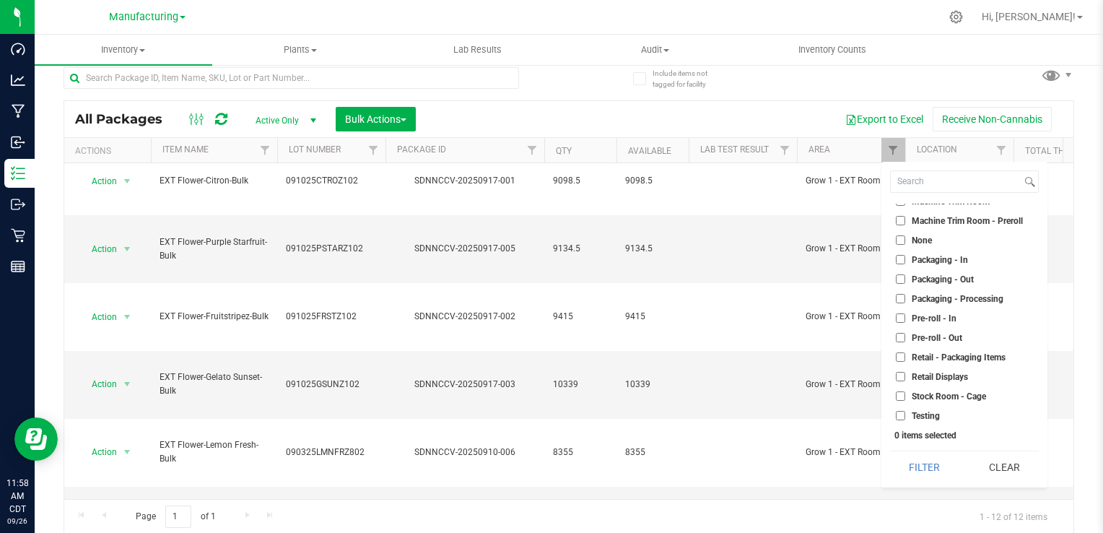
scroll to position [402, 0]
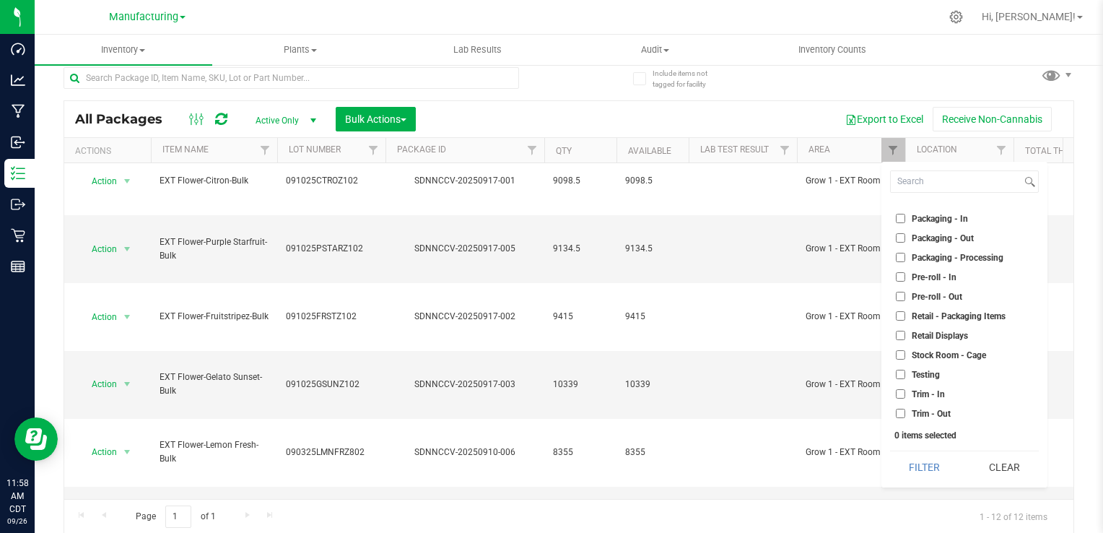
click at [1015, 443] on div "Select All Cure Room Grow 1 - EXT Room Kitchen - Cage Kitchen - In Kitchen - Ou…" at bounding box center [964, 324] width 166 height 325
click at [1015, 469] on button "Clear" at bounding box center [1003, 467] width 69 height 32
